Goal: Contribute content: Add original content to the website for others to see

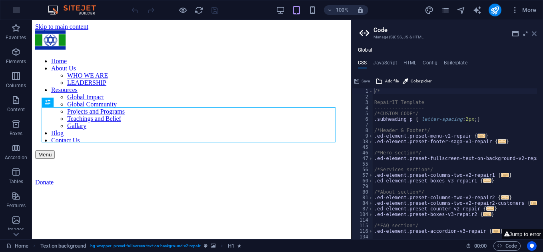
click at [534, 34] on icon at bounding box center [534, 33] width 5 height 6
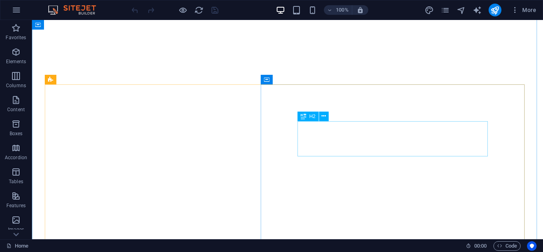
scroll to position [826, 0]
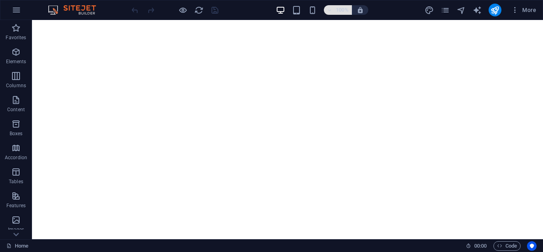
click at [339, 10] on h6 "100%" at bounding box center [342, 10] width 13 height 10
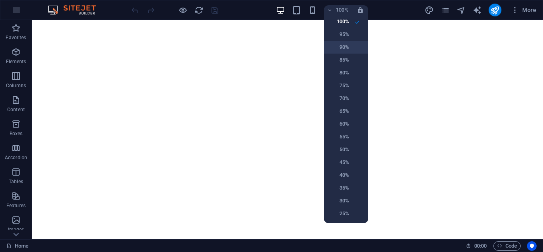
click at [342, 43] on h6 "90%" at bounding box center [338, 47] width 20 height 10
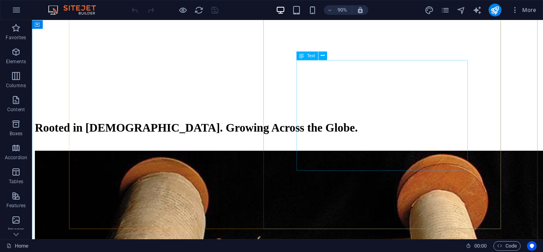
scroll to position [979, 0]
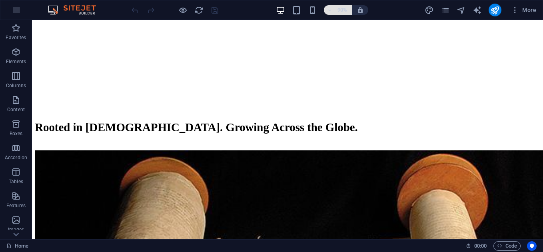
click at [350, 8] on button "90%" at bounding box center [338, 10] width 28 height 10
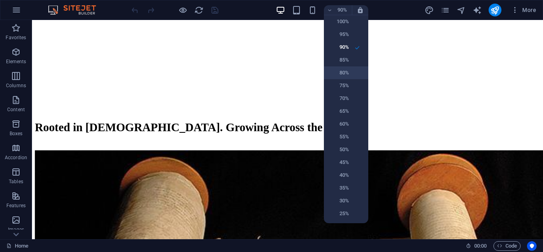
click at [348, 76] on h6 "80%" at bounding box center [338, 73] width 20 height 10
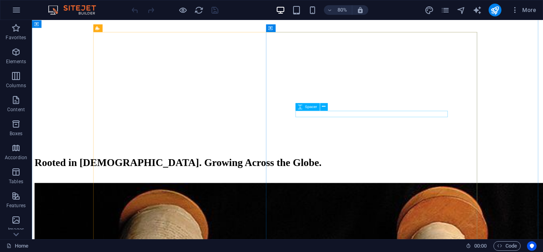
scroll to position [935, 0]
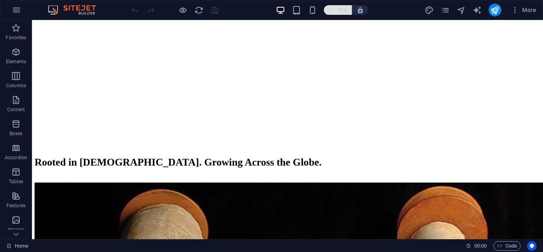
click at [340, 11] on h6 "80%" at bounding box center [342, 10] width 13 height 10
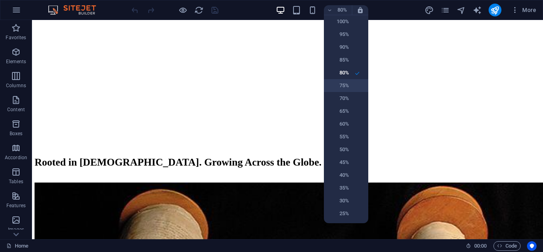
click at [346, 91] on li "75%" at bounding box center [346, 85] width 44 height 13
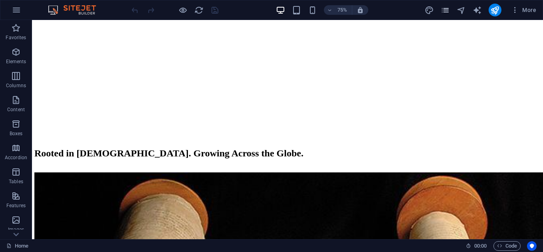
click at [447, 7] on icon "pages" at bounding box center [444, 10] width 9 height 9
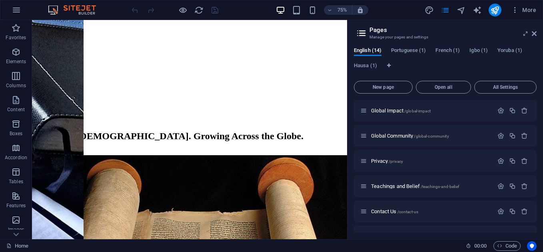
scroll to position [76, 0]
click at [415, 137] on span "Global Community /global-community" at bounding box center [410, 135] width 78 height 6
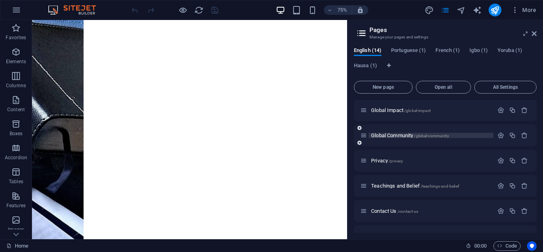
scroll to position [0, 0]
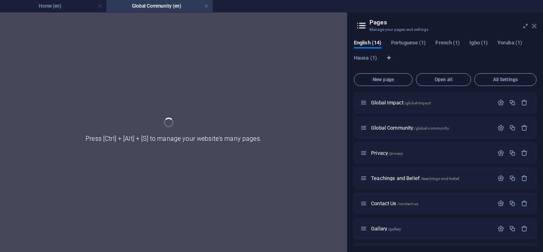
click at [533, 24] on icon at bounding box center [534, 26] width 5 height 6
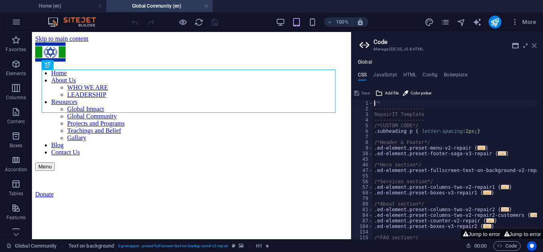
click at [536, 47] on icon at bounding box center [534, 45] width 5 height 6
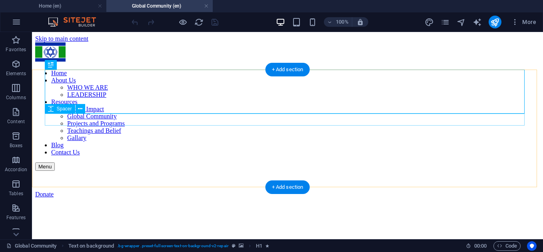
click at [40, 198] on figure at bounding box center [287, 198] width 504 height 0
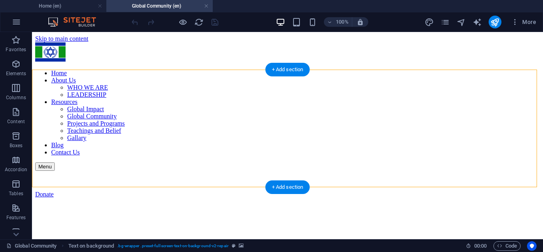
click at [40, 198] on figure at bounding box center [287, 198] width 504 height 0
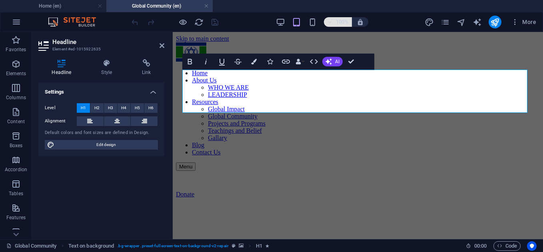
click at [344, 22] on h6 "100%" at bounding box center [342, 22] width 13 height 10
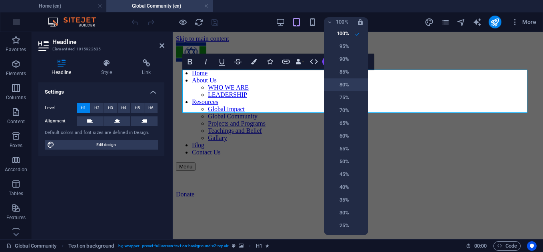
click at [348, 88] on h6 "80%" at bounding box center [338, 85] width 20 height 10
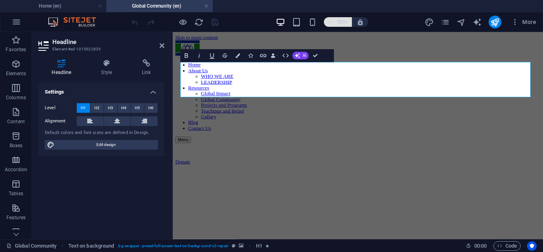
click at [343, 24] on h6 "80%" at bounding box center [342, 22] width 13 height 10
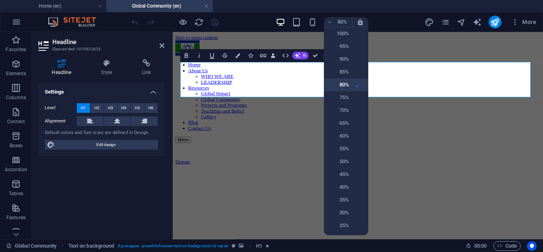
click at [343, 85] on h6 "80%" at bounding box center [338, 85] width 20 height 10
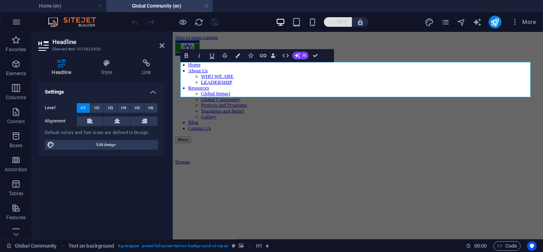
click at [336, 24] on h6 "80%" at bounding box center [342, 22] width 13 height 10
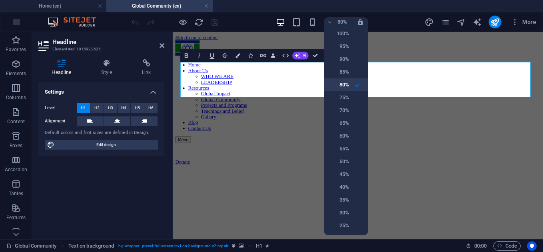
click at [348, 89] on h6 "80%" at bounding box center [338, 85] width 20 height 10
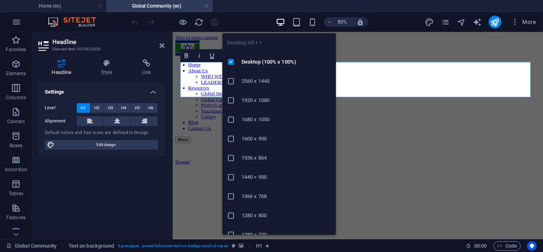
click at [279, 22] on icon "button" at bounding box center [280, 22] width 9 height 9
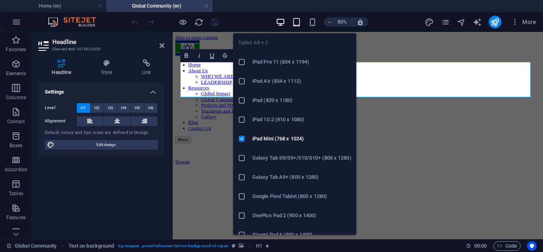
click at [295, 22] on icon "button" at bounding box center [296, 22] width 9 height 9
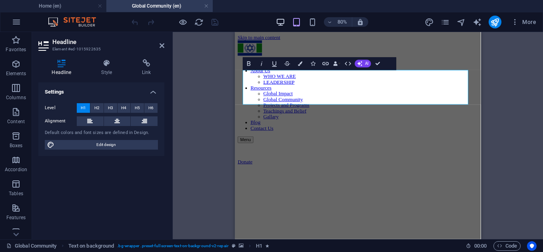
click at [281, 21] on icon "button" at bounding box center [280, 22] width 9 height 9
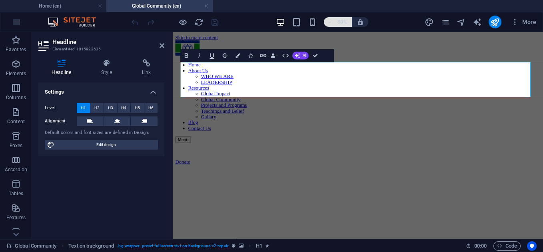
click at [336, 18] on h6 "80%" at bounding box center [342, 22] width 13 height 10
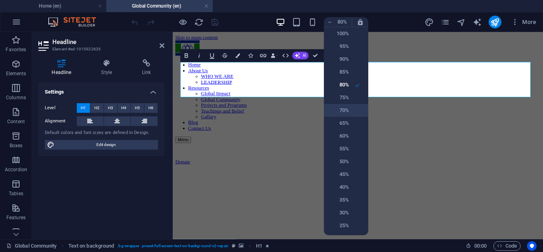
click at [344, 109] on h6 "70%" at bounding box center [338, 111] width 20 height 10
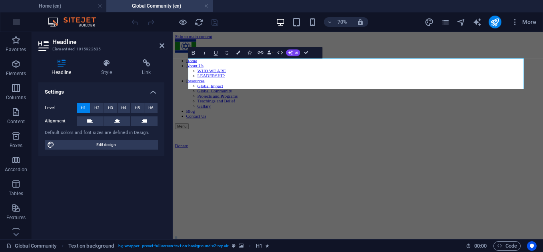
click at [370, 198] on figure at bounding box center [437, 198] width 522 height 0
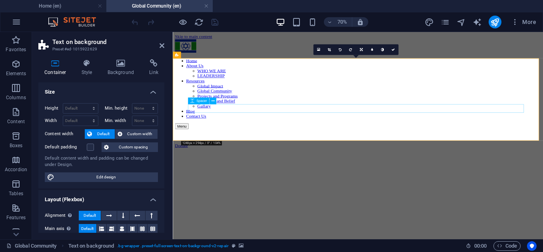
select select "px"
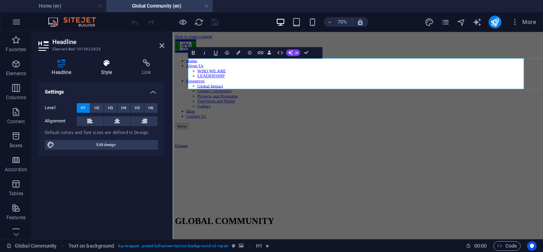
click at [112, 72] on h4 "Style" at bounding box center [108, 67] width 41 height 17
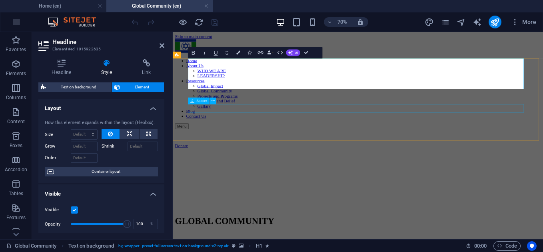
select select "px"
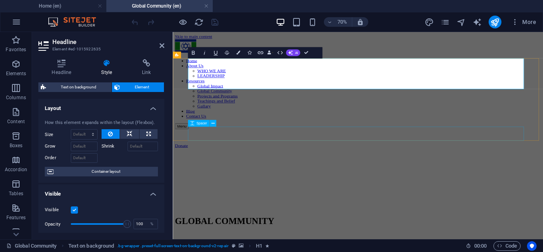
select select "px"
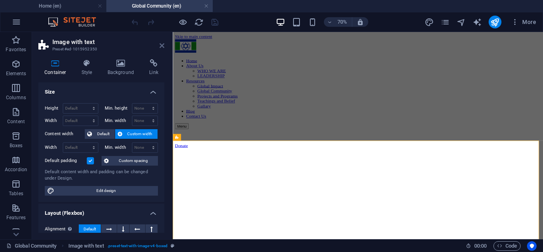
click at [163, 46] on icon at bounding box center [161, 45] width 5 height 6
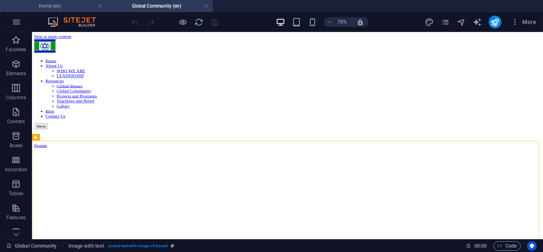
click at [57, 0] on li "Home (en)" at bounding box center [53, 6] width 106 height 12
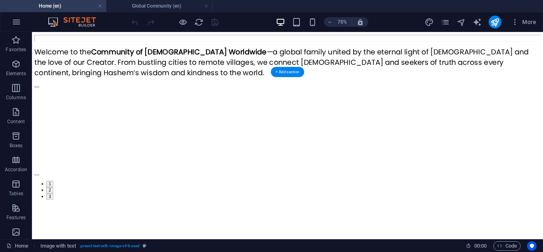
scroll to position [569, 0]
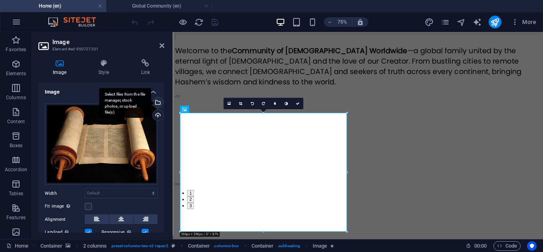
click at [157, 102] on div "Select files from the file manager, stock photos, or upload file(s)" at bounding box center [157, 103] width 12 height 12
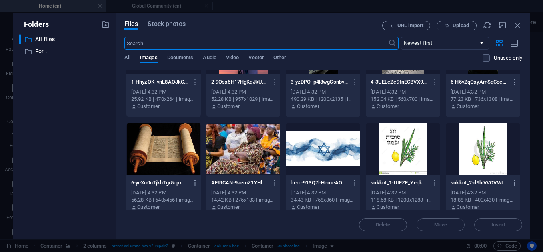
scroll to position [48, 0]
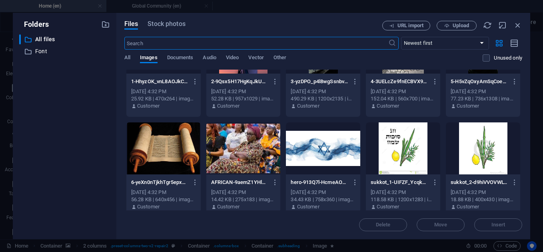
click at [164, 155] on div at bounding box center [163, 148] width 74 height 52
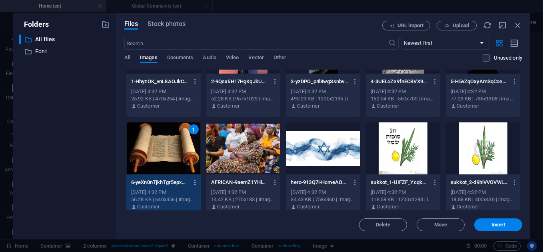
click at [193, 180] on icon "button" at bounding box center [195, 182] width 8 height 7
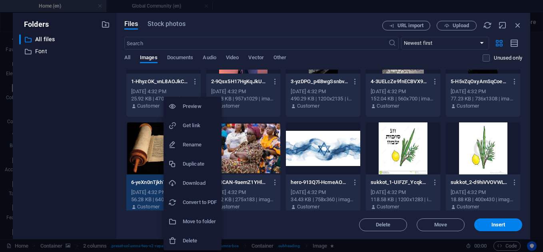
click at [200, 187] on h6 "Download" at bounding box center [200, 183] width 34 height 10
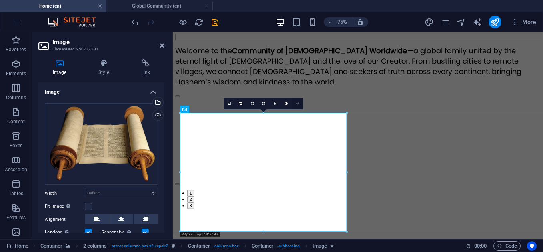
click at [298, 104] on icon at bounding box center [297, 104] width 4 height 4
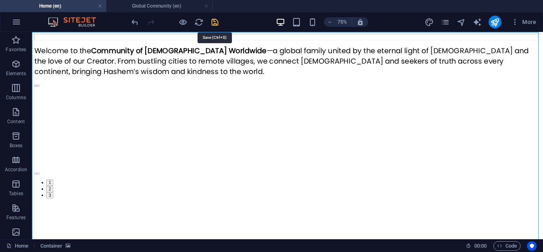
click at [215, 19] on icon "save" at bounding box center [214, 22] width 9 height 9
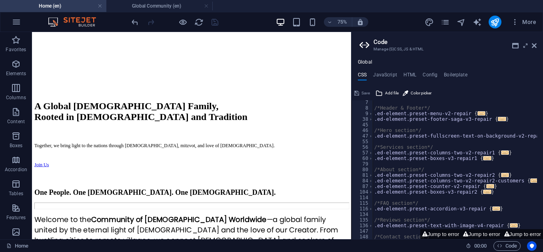
scroll to position [35, 0]
click at [534, 49] on header "Code Manage (S)CSS, JS & HTML" at bounding box center [447, 42] width 177 height 21
click at [533, 42] on h2 "Code" at bounding box center [454, 41] width 163 height 7
click at [533, 45] on icon at bounding box center [534, 45] width 5 height 6
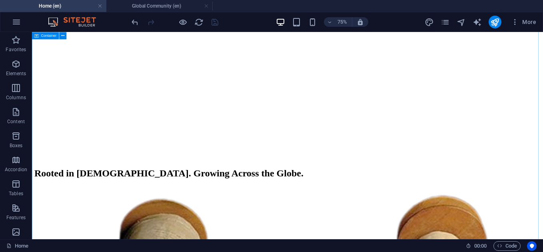
scroll to position [917, 0]
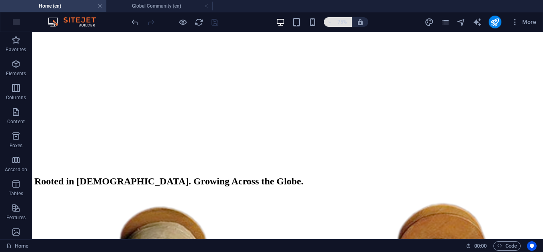
click at [341, 21] on h6 "75%" at bounding box center [342, 22] width 13 height 10
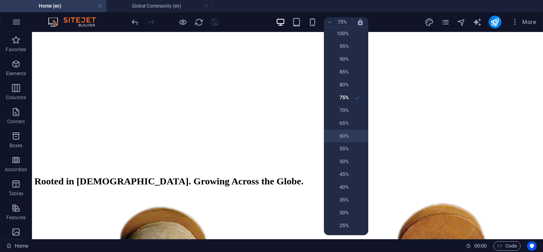
click at [343, 135] on h6 "60%" at bounding box center [338, 136] width 20 height 10
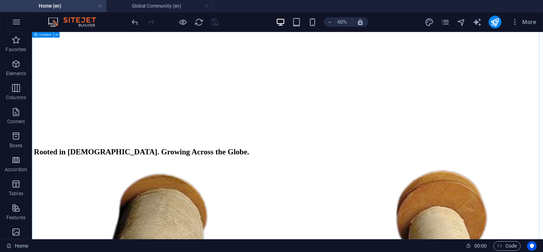
scroll to position [954, 0]
